Goal: Task Accomplishment & Management: Use online tool/utility

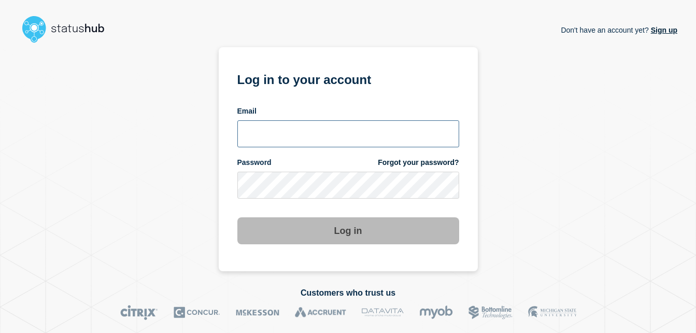
type input "chris.slater@kocho.co.uk"
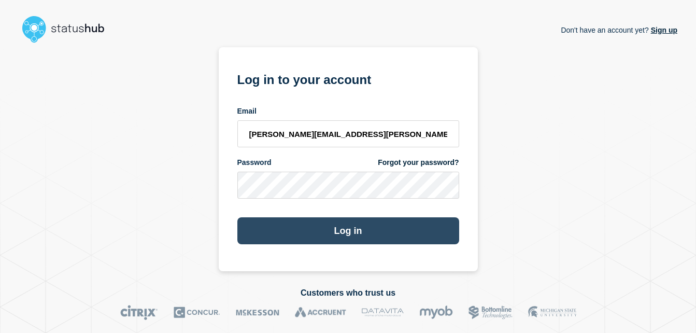
click at [349, 232] on button "Log in" at bounding box center [348, 230] width 222 height 27
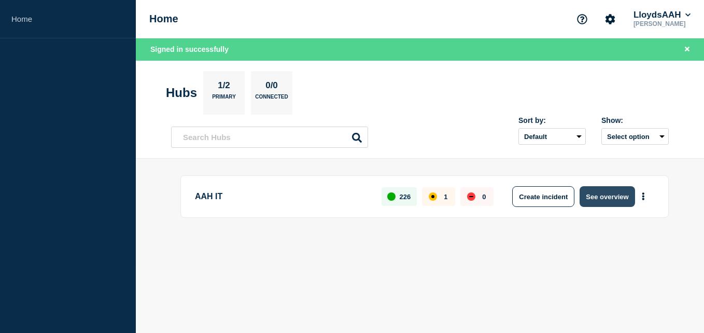
click at [611, 194] on button "See overview" at bounding box center [607, 196] width 55 height 21
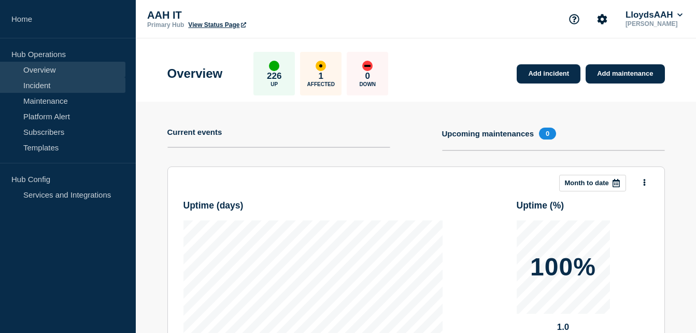
click at [43, 87] on link "Incident" at bounding box center [62, 85] width 125 height 16
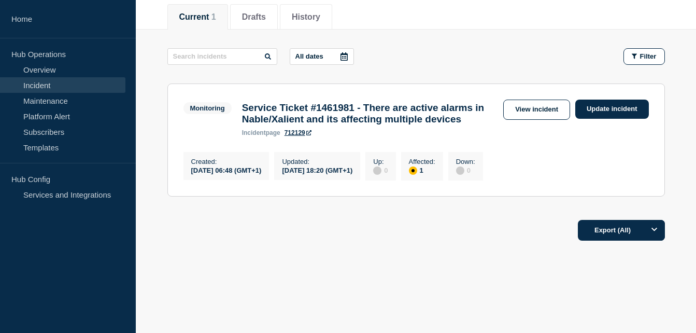
scroll to position [153, 0]
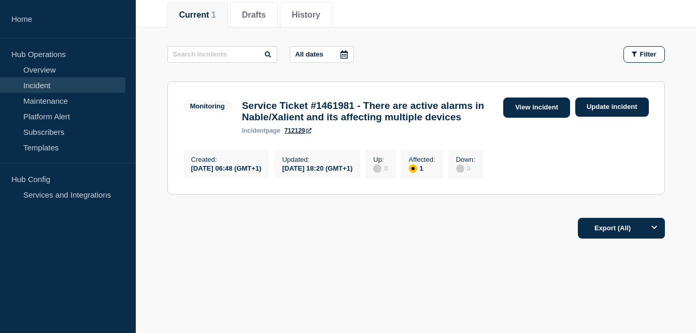
click at [542, 97] on link "View incident" at bounding box center [536, 107] width 67 height 20
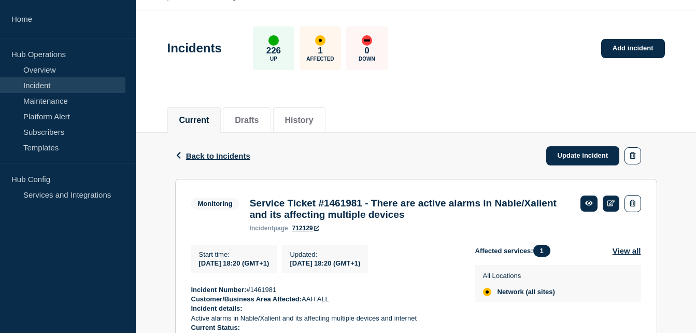
scroll to position [104, 0]
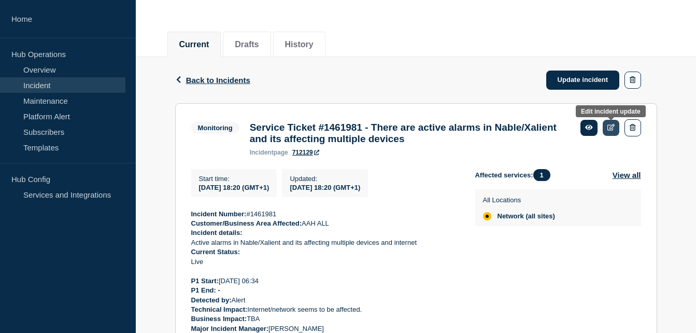
click at [610, 124] on icon at bounding box center [612, 127] width 8 height 7
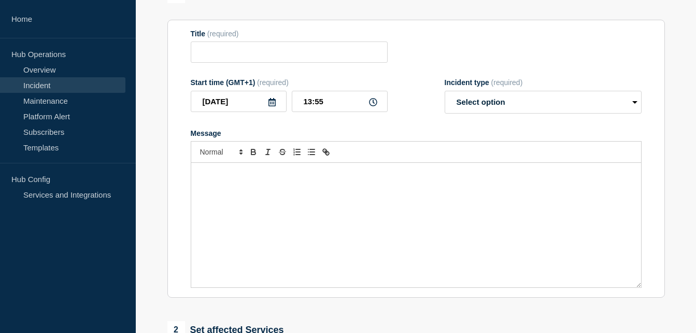
type input "Service Ticket #1461981 - There are active alarms in Nable/Xalient and its affe…"
type input "[DATE]"
type input "18:20"
select select "monitoring"
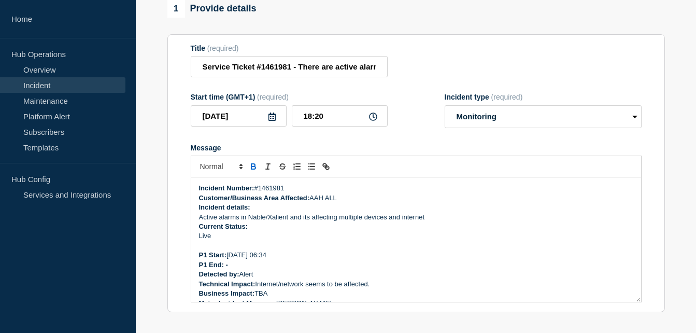
click at [440, 231] on p "Current Status:" at bounding box center [416, 226] width 434 height 9
click at [384, 221] on p "Active alarms in Nable/Xalient and its affecting multiple devices and internet" at bounding box center [416, 217] width 434 height 9
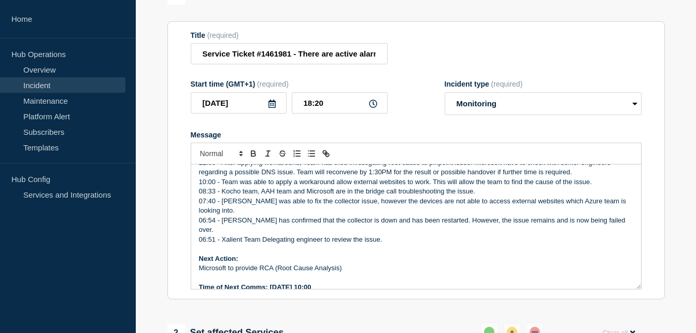
scroll to position [156, 0]
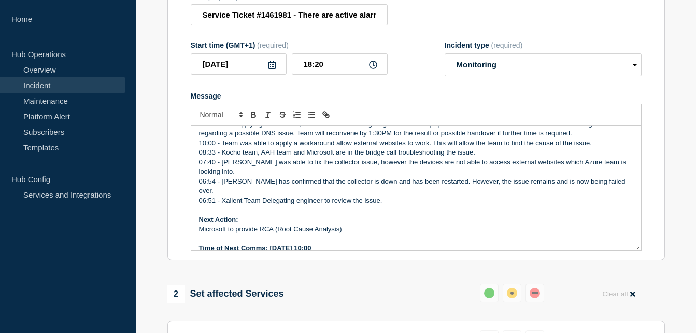
click at [329, 215] on p "Next Action:" at bounding box center [416, 219] width 434 height 9
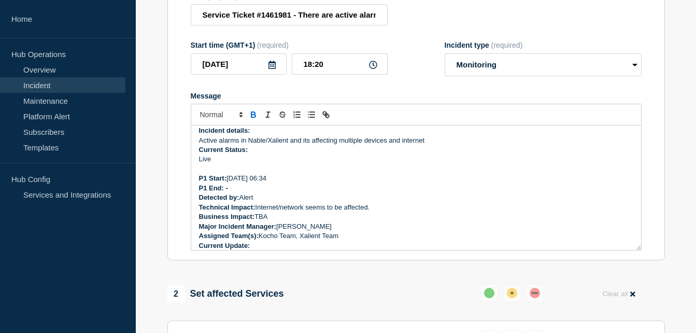
scroll to position [0, 0]
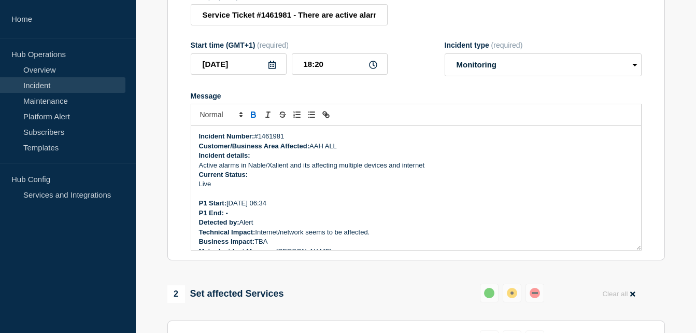
click at [517, 87] on form "Title (required) Service Ticket #1461981 - There are active alarms in Nable/Xal…" at bounding box center [416, 121] width 451 height 259
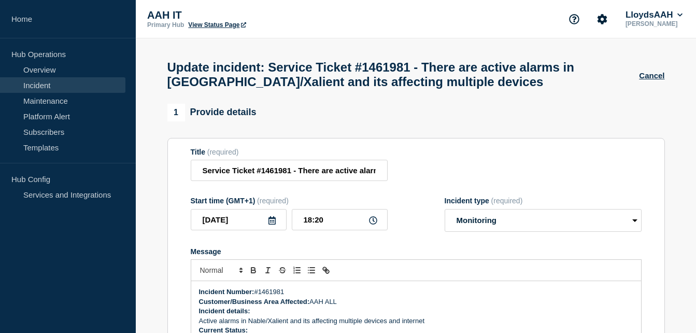
drag, startPoint x: 61, startPoint y: 86, endPoint x: 101, endPoint y: 86, distance: 39.9
click at [61, 86] on link "Incident" at bounding box center [62, 85] width 125 height 16
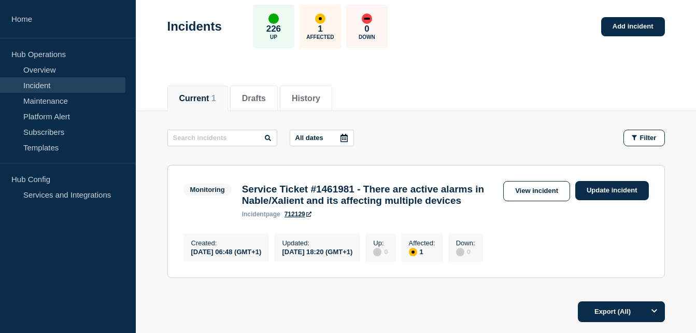
scroll to position [102, 0]
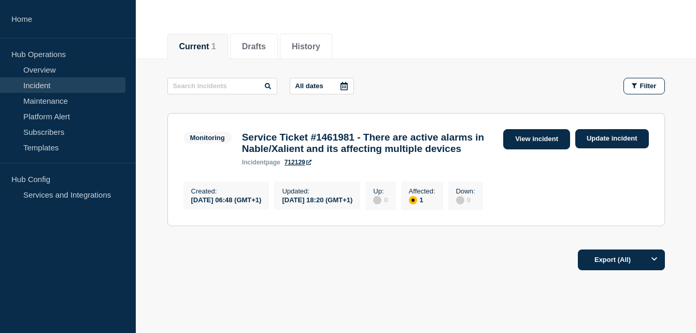
click at [547, 136] on link "View incident" at bounding box center [536, 139] width 67 height 20
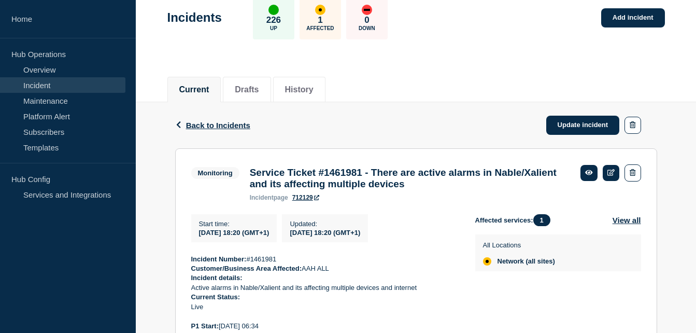
scroll to position [67, 0]
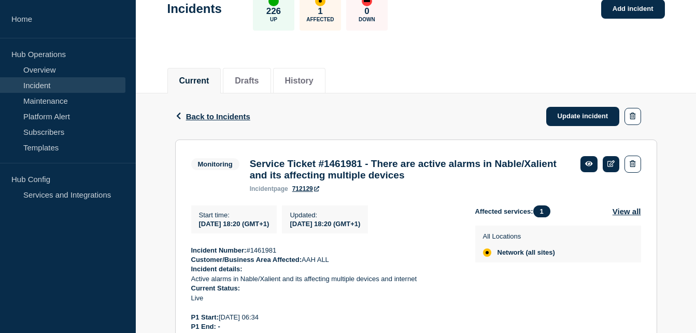
drag, startPoint x: 324, startPoint y: 254, endPoint x: 191, endPoint y: 258, distance: 132.8
copy div "Incident Number: #1461981 Customer/Business Area Affected: AAH ALL Incident det…"
click at [372, 322] on p "P1 Start: [DATE] 06:34" at bounding box center [325, 317] width 268 height 9
click at [599, 113] on link "Update incident" at bounding box center [583, 116] width 74 height 19
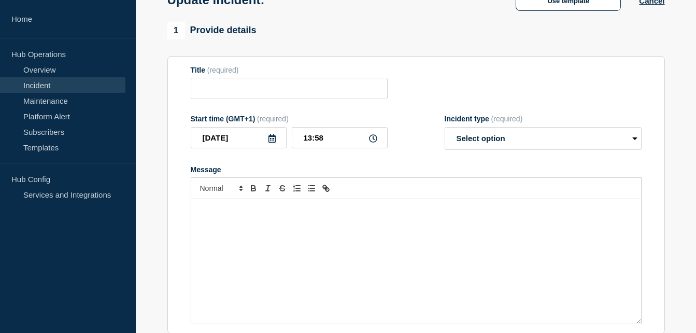
type input "Service Ticket #1461981 - There are active alarms in Nable/Xalient and its affe…"
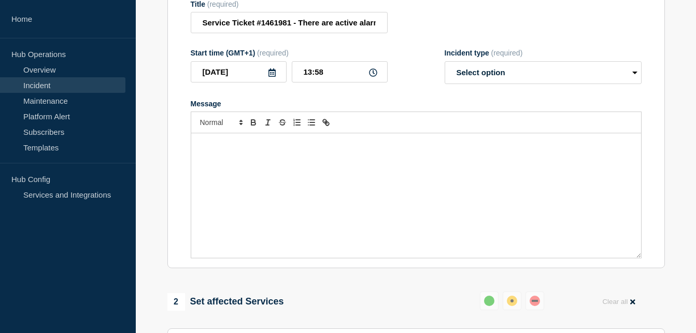
scroll to position [171, 0]
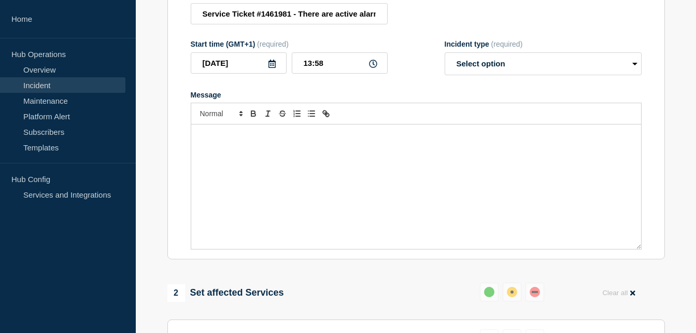
click at [265, 166] on div "Message" at bounding box center [416, 186] width 450 height 124
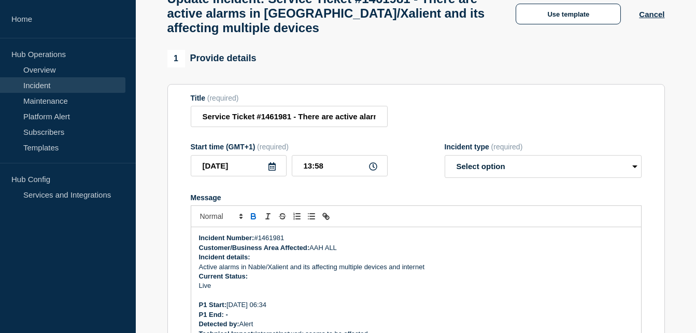
scroll to position [67, 0]
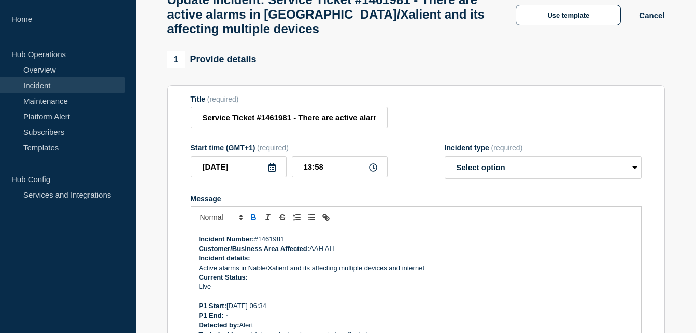
click at [385, 282] on p "Current Status:" at bounding box center [416, 277] width 434 height 9
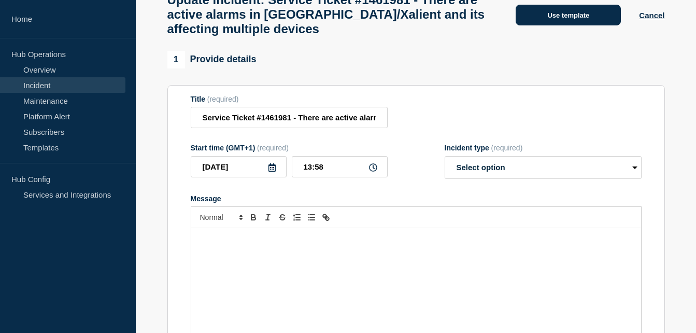
click at [561, 21] on button "Use template" at bounding box center [568, 15] width 105 height 21
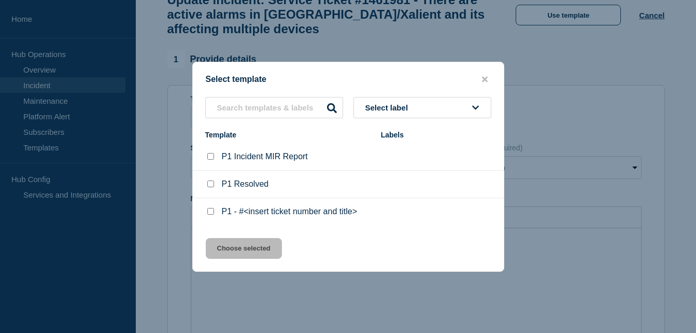
click at [246, 187] on p "P1 Resolved" at bounding box center [245, 183] width 47 height 9
click at [214, 184] on input "P1 Resolved checkbox" at bounding box center [210, 183] width 7 height 7
checkbox input "true"
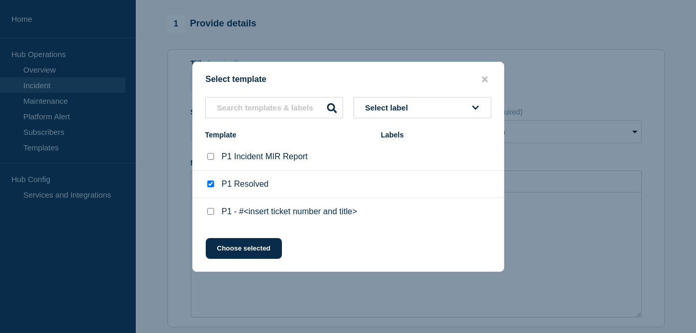
scroll to position [119, 0]
click at [416, 99] on button "Select label" at bounding box center [423, 107] width 138 height 21
click at [417, 106] on button "Select label" at bounding box center [423, 107] width 138 height 21
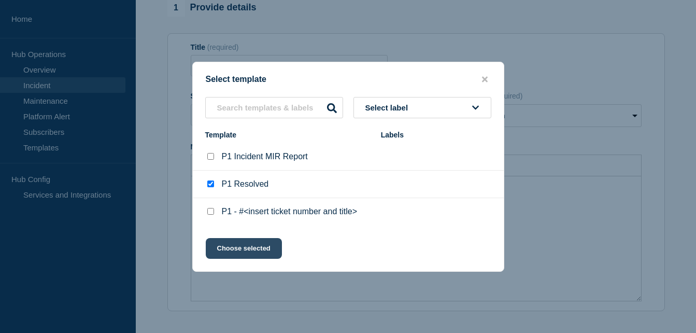
click at [261, 255] on button "Choose selected" at bounding box center [244, 248] width 76 height 21
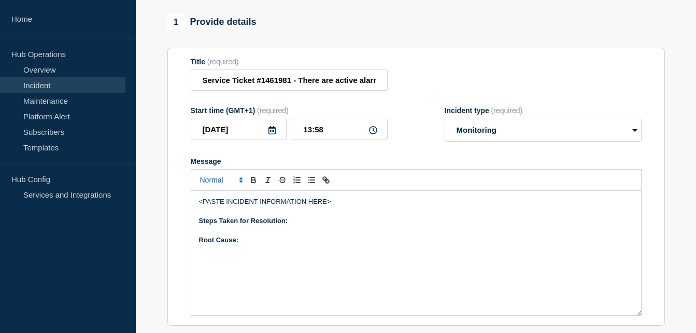
drag, startPoint x: 320, startPoint y: 252, endPoint x: 231, endPoint y: 170, distance: 121.4
click at [231, 170] on div "<PASTE INCIDENT INFORMATION HERE> Steps Taken for Resolution: Root Cause:" at bounding box center [416, 242] width 451 height 147
click at [460, 226] on p "Message" at bounding box center [416, 230] width 434 height 9
drag, startPoint x: 337, startPoint y: 194, endPoint x: 196, endPoint y: 196, distance: 140.5
click at [196, 196] on div "<PASTE INCIDENT INFORMATION HERE> Steps Taken for Resolution: Root Cause:" at bounding box center [416, 253] width 450 height 124
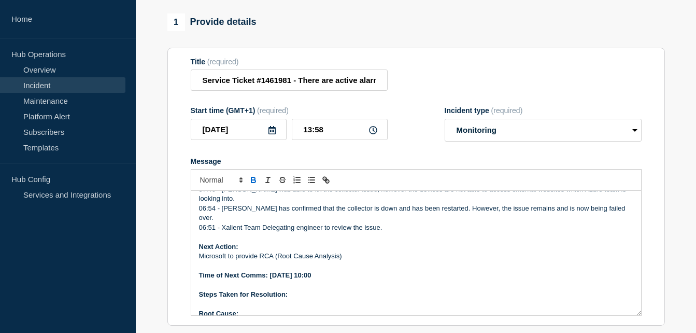
scroll to position [171, 0]
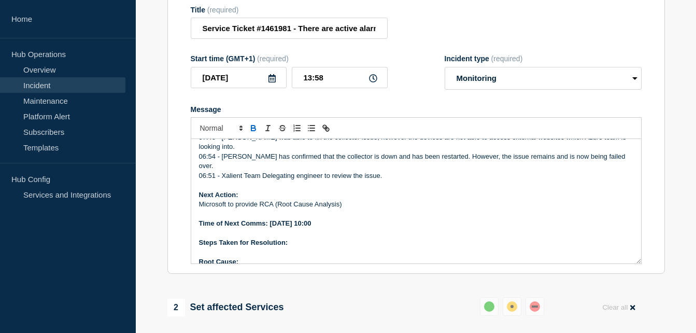
click at [347, 200] on p "Microsoft to provide RCA (Root Cause Analysis)" at bounding box center [416, 204] width 434 height 9
drag, startPoint x: 330, startPoint y: 208, endPoint x: 189, endPoint y: 208, distance: 141.0
click at [189, 208] on section "Title (required) Service Ticket #1461981 - There are active alarms in Nable/Xal…" at bounding box center [416, 135] width 498 height 278
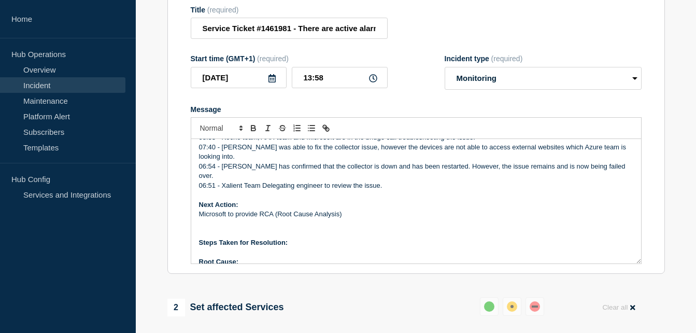
scroll to position [261, 0]
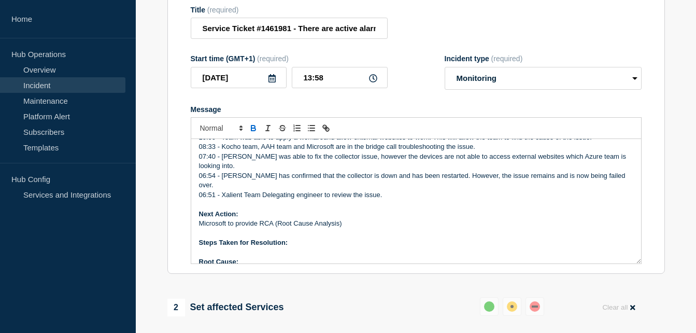
click at [292, 257] on p "Root Cause:" at bounding box center [416, 261] width 434 height 9
click at [507, 73] on select "Select option Investigating Identified Monitoring Resolved" at bounding box center [543, 78] width 197 height 23
select select "resolved"
click at [445, 67] on select "Select option Investigating Identified Monitoring Resolved" at bounding box center [543, 78] width 197 height 23
click at [457, 238] on p "Steps Taken for Resolution:" at bounding box center [416, 242] width 434 height 9
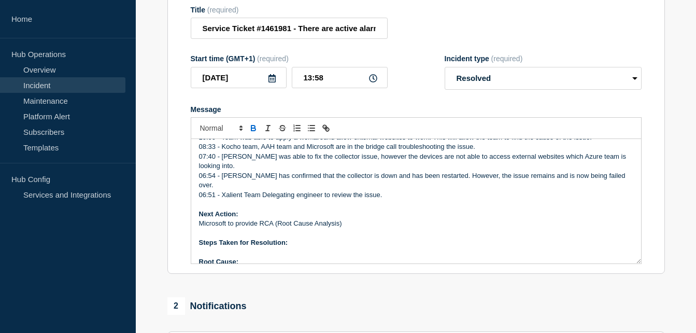
click at [293, 238] on p "Steps Taken for Resolution:" at bounding box center [416, 242] width 434 height 9
click at [202, 258] on strong "Root Cause:" at bounding box center [219, 262] width 40 height 8
click at [267, 257] on p "Root Cause:" at bounding box center [416, 261] width 434 height 9
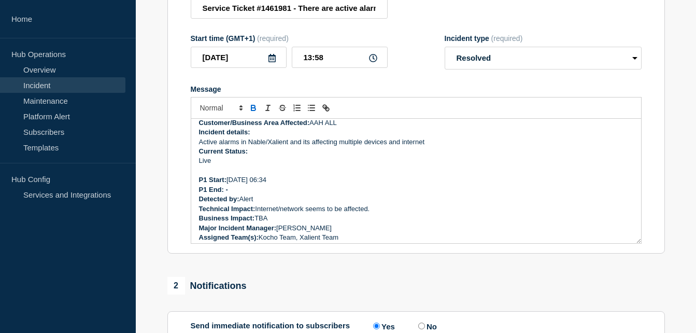
scroll to position [2, 0]
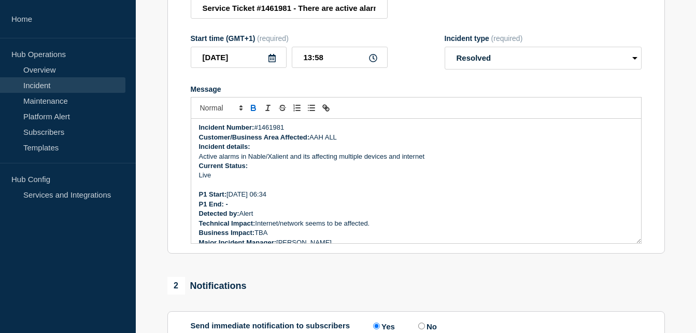
click at [259, 200] on p "P1 End: -" at bounding box center [416, 204] width 434 height 9
click at [273, 123] on p "Incident Number: #1461981" at bounding box center [416, 127] width 434 height 9
copy p "1461981"
click at [271, 200] on p "P1 End: - [DATE]" at bounding box center [416, 204] width 434 height 9
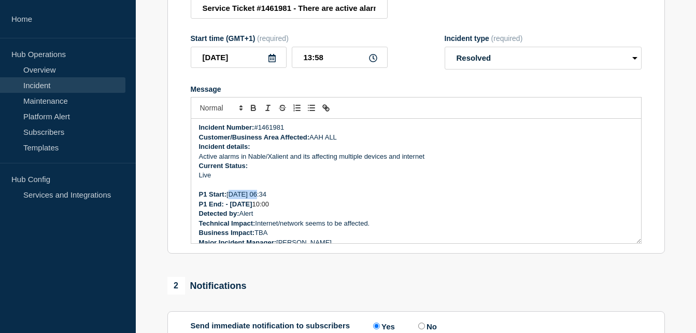
drag, startPoint x: 254, startPoint y: 187, endPoint x: 229, endPoint y: 187, distance: 24.4
click at [229, 190] on p "P1 Start: [DATE] 06:34" at bounding box center [416, 194] width 434 height 9
copy p "[DATE]"
drag, startPoint x: 260, startPoint y: 199, endPoint x: 232, endPoint y: 198, distance: 28.0
click at [232, 200] on strong "P1 End: - [DATE]" at bounding box center [225, 204] width 53 height 8
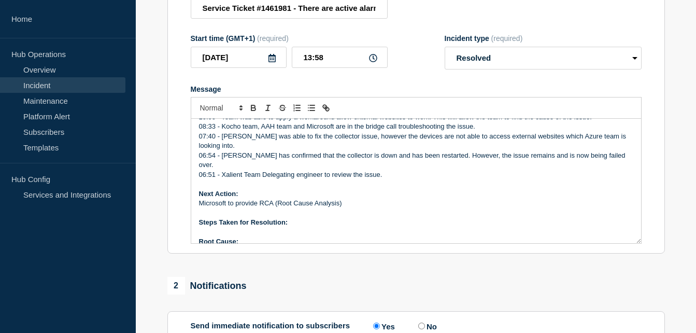
scroll to position [243, 0]
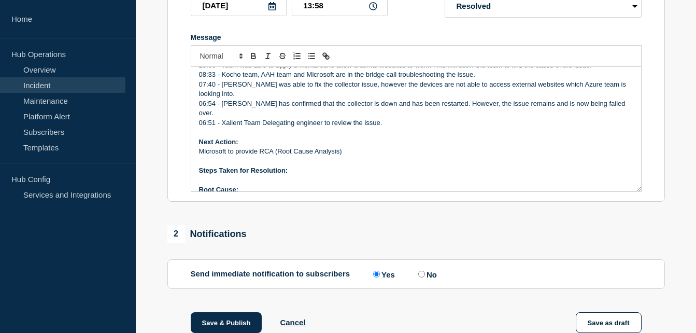
click at [303, 166] on p "Steps Taken for Resolution:" at bounding box center [416, 170] width 434 height 9
click at [268, 180] on div "Incident Number: #1461981 Customer/Business Area Affected: AAH ALL Incident det…" at bounding box center [416, 129] width 450 height 124
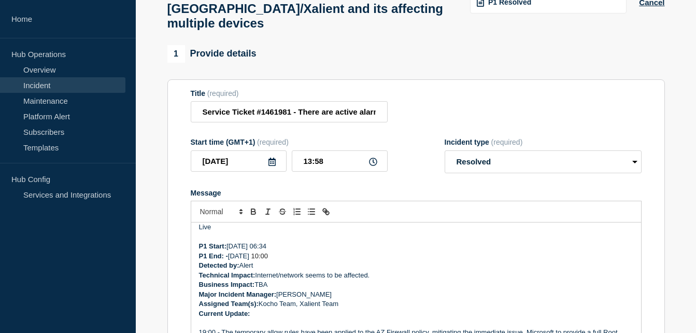
scroll to position [52, 0]
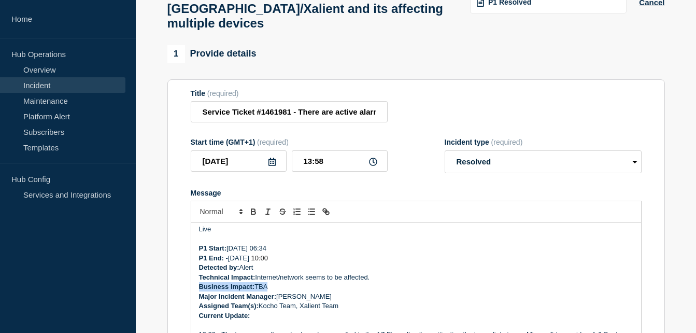
drag, startPoint x: 268, startPoint y: 282, endPoint x: 198, endPoint y: 283, distance: 70.5
click at [198, 283] on div "Incident Number: #1461981 Customer/Business Area Affected: AAH ALL Incident det…" at bounding box center [416, 284] width 450 height 124
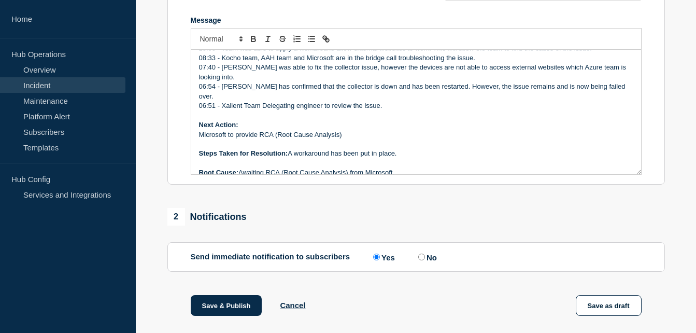
scroll to position [243, 0]
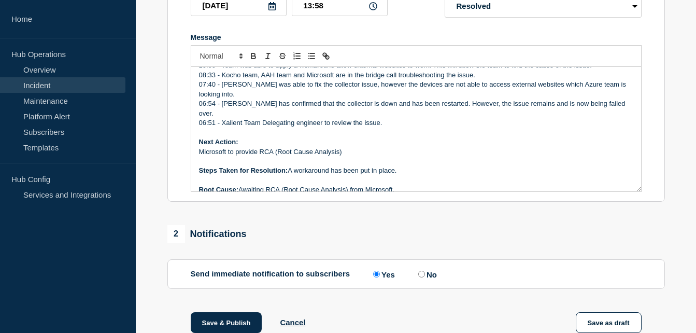
click at [410, 166] on p "Steps Taken for Resolution: A workaround has been put in place." at bounding box center [416, 170] width 434 height 9
click at [415, 185] on p "Root Cause: Awaiting RCA (Root Cause Analysis) from Microsoft." at bounding box center [416, 189] width 434 height 9
click at [538, 185] on p "Root Cause: Awaiting RCA (Root Cause Analysis) from Microsoft and will be provi…" at bounding box center [416, 189] width 434 height 9
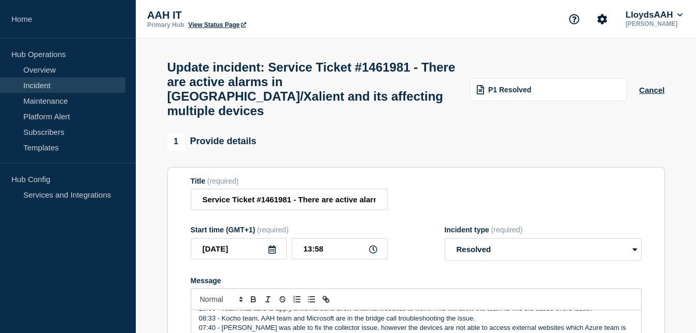
scroll to position [259, 0]
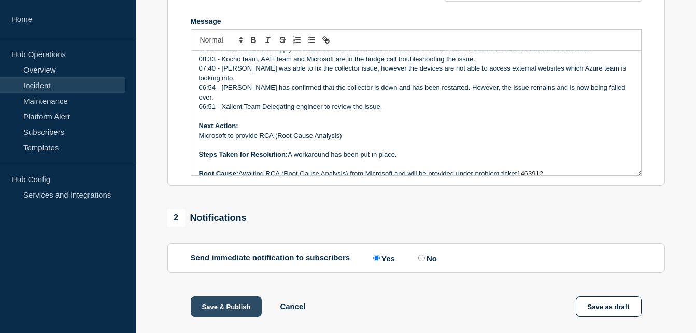
click at [246, 301] on button "Save & Publish" at bounding box center [227, 306] width 72 height 21
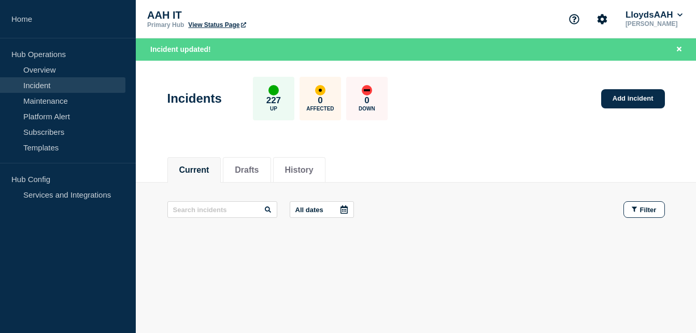
click at [573, 156] on div "Current Drafts History" at bounding box center [416, 164] width 498 height 35
